Goal: Task Accomplishment & Management: Manage account settings

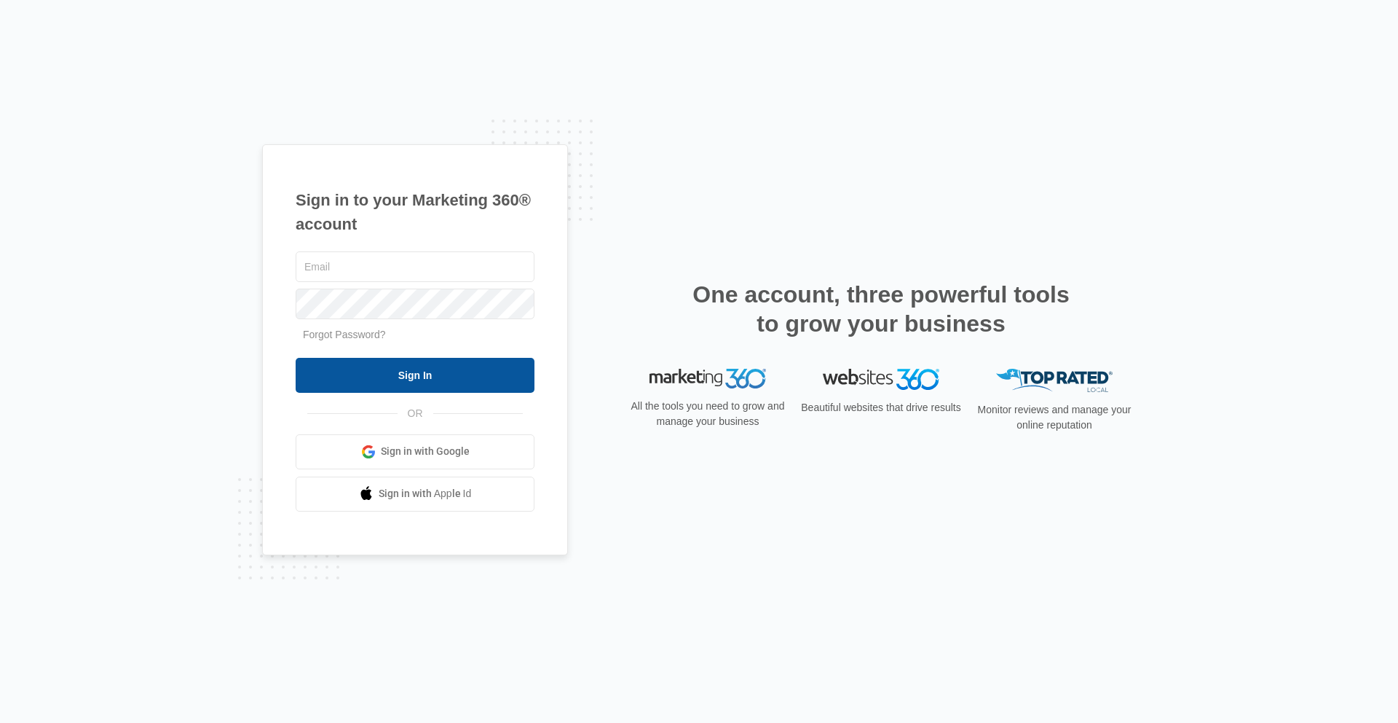
type input "kris.hodgell@madwire.com"
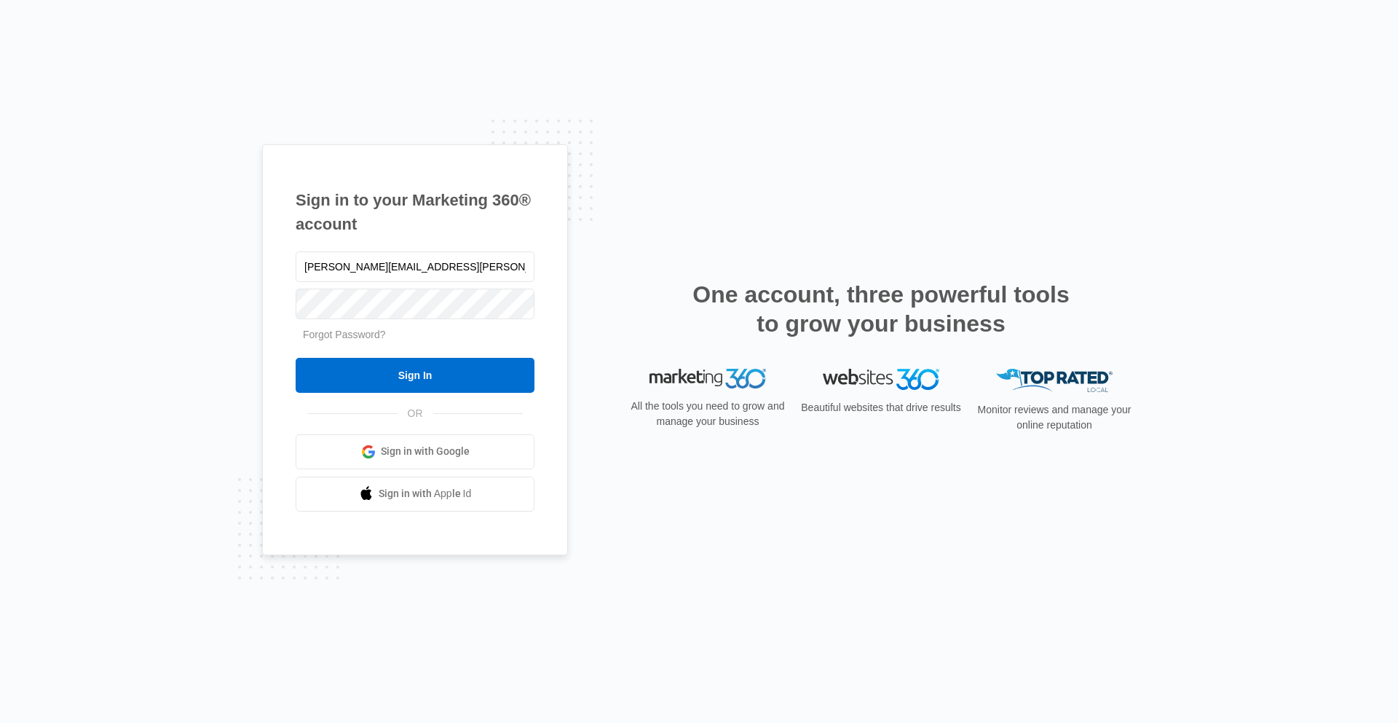
drag, startPoint x: 477, startPoint y: 377, endPoint x: 436, endPoint y: 332, distance: 60.3
click at [477, 376] on input "Sign In" at bounding box center [415, 375] width 239 height 35
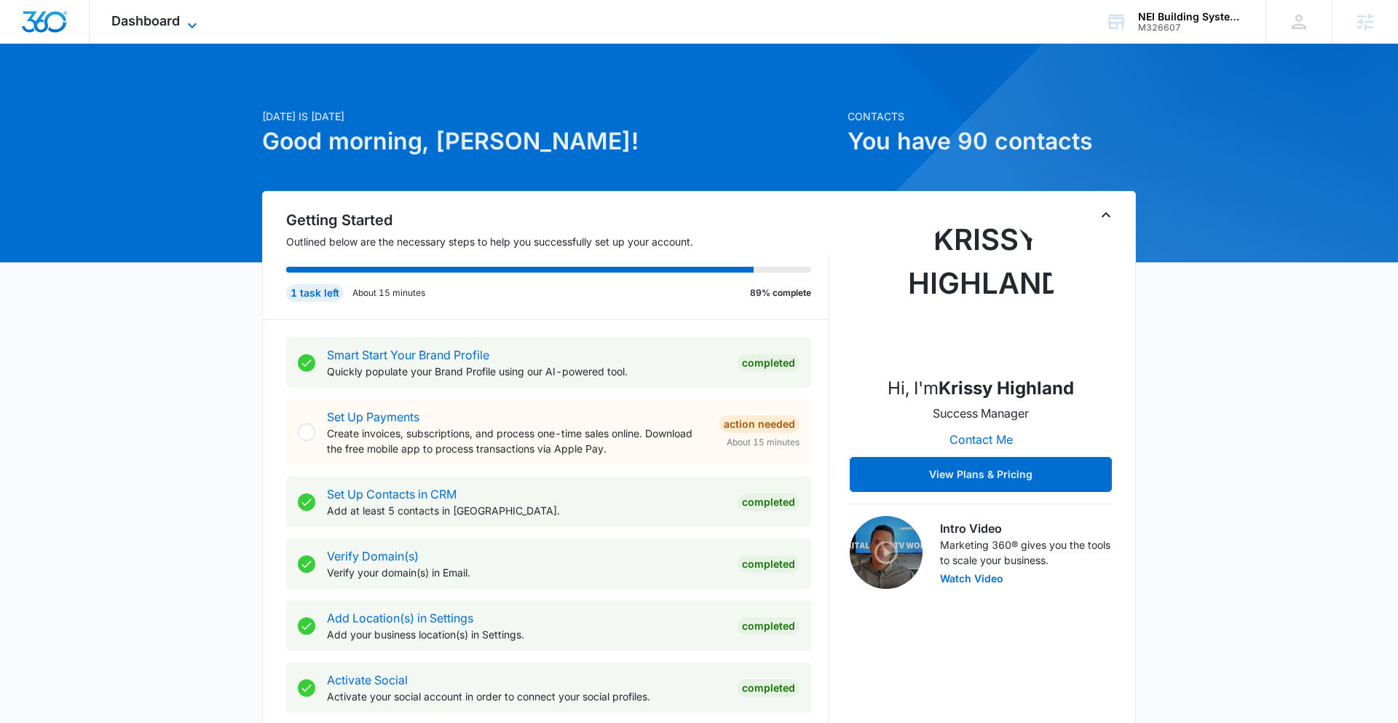
click at [168, 23] on span "Dashboard" at bounding box center [145, 20] width 68 height 15
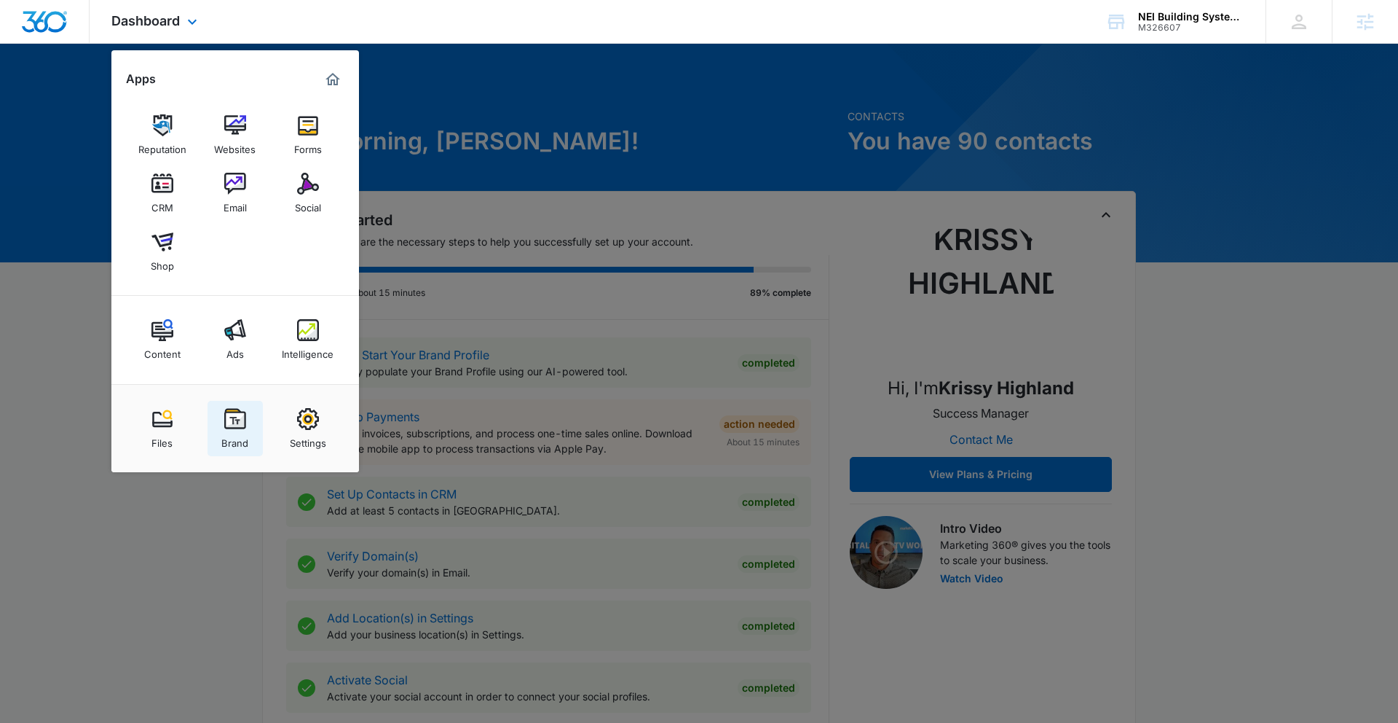
click at [234, 422] on img at bounding box center [235, 419] width 22 height 22
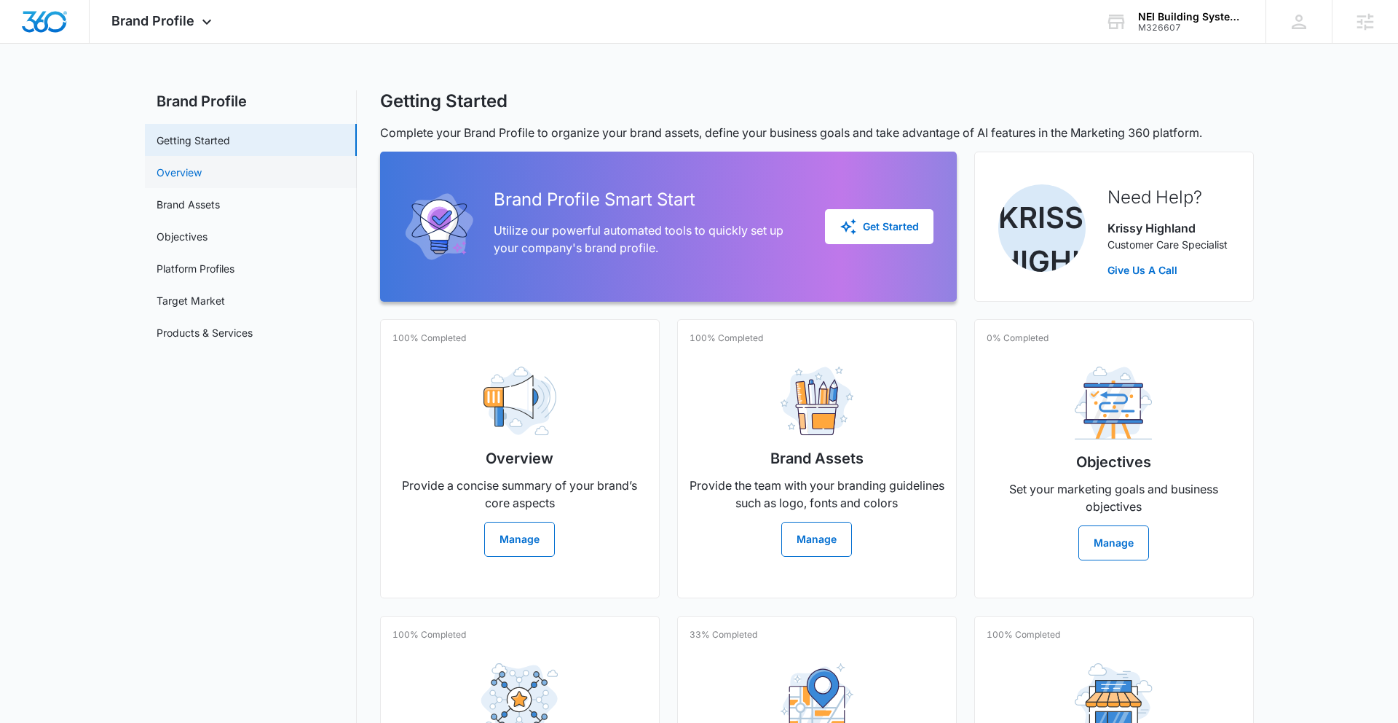
click at [202, 173] on link "Overview" at bounding box center [179, 172] width 45 height 15
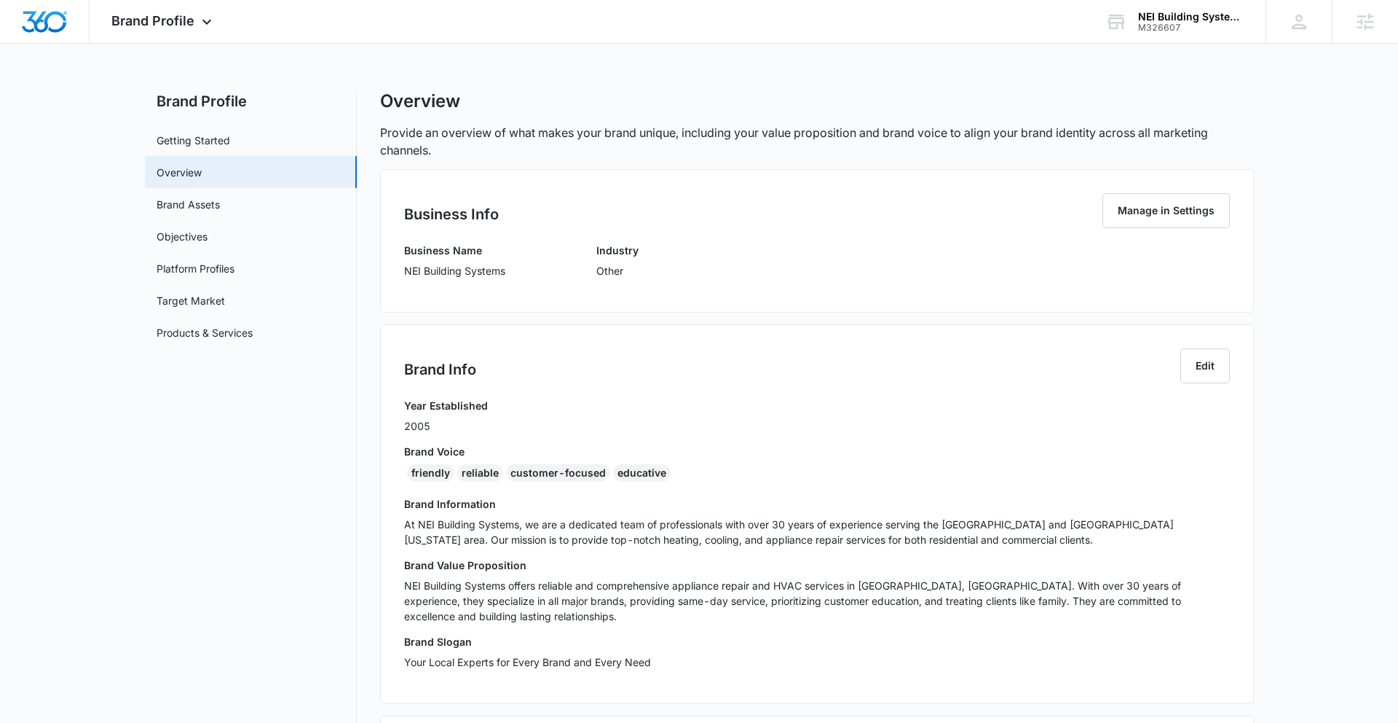
click at [401, 267] on div "Business Info Manage in Settings Business Name NEI Building Systems Industry Ot…" at bounding box center [817, 240] width 874 height 143
drag, startPoint x: 406, startPoint y: 267, endPoint x: 531, endPoint y: 270, distance: 125.3
click at [531, 270] on div "Business Name NEI Building Systems Industry Other" at bounding box center [817, 266] width 826 height 46
copy p "NEI Building Systems"
drag, startPoint x: 414, startPoint y: 487, endPoint x: 406, endPoint y: 474, distance: 15.8
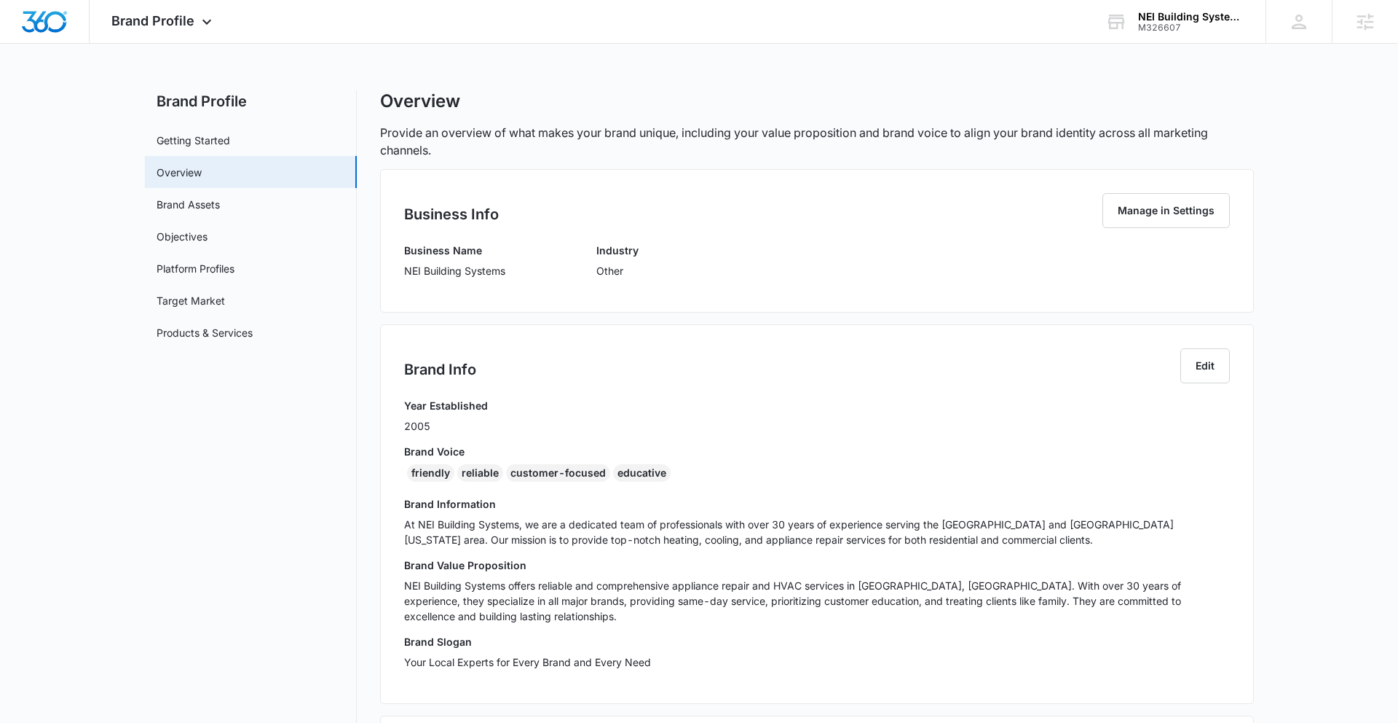
click at [414, 485] on div "Year Established 2005 Brand Voice friendly reliable customer-focused educative …" at bounding box center [817, 539] width 826 height 282
drag, startPoint x: 404, startPoint y: 470, endPoint x: 669, endPoint y: 474, distance: 264.4
click at [682, 474] on div "friendly reliable customer-focused educative" at bounding box center [817, 475] width 826 height 23
copy div "friendly reliable customer-focused educative"
click at [186, 17] on span "Brand Profile" at bounding box center [152, 20] width 83 height 15
